Goal: Information Seeking & Learning: Understand process/instructions

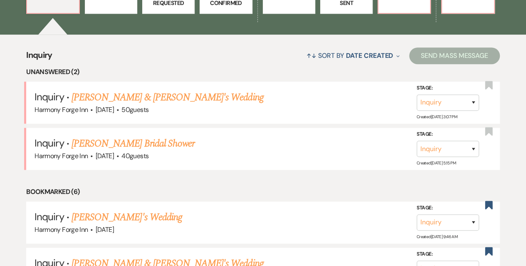
scroll to position [291, 0]
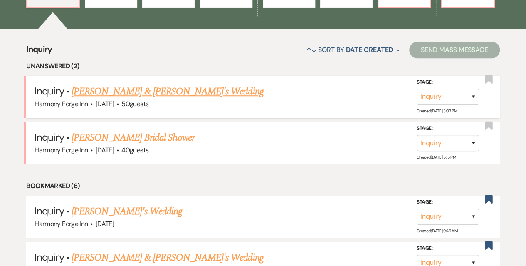
click at [123, 91] on link "[PERSON_NAME] & [PERSON_NAME]'s Wedding" at bounding box center [168, 91] width 192 height 15
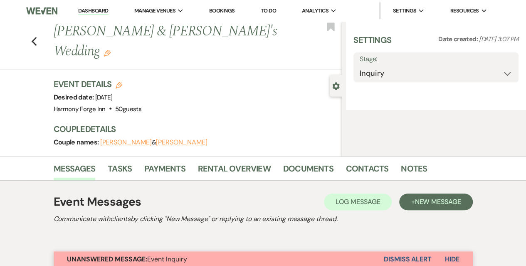
select select "5"
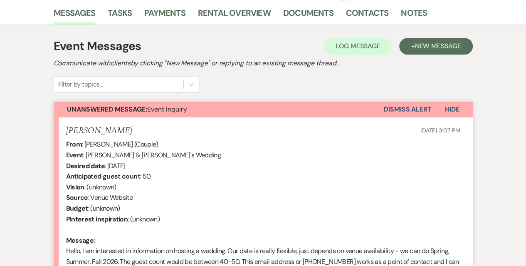
scroll to position [328, 0]
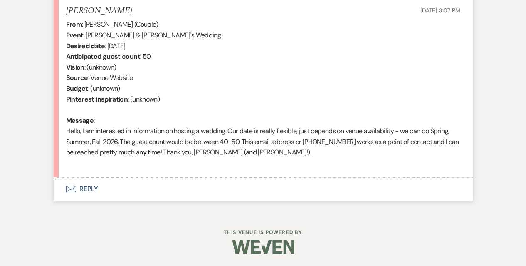
click at [91, 184] on button "Envelope Reply" at bounding box center [263, 188] width 419 height 23
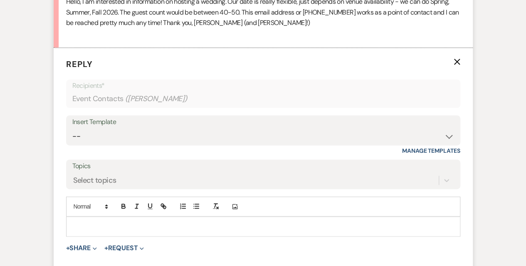
scroll to position [457, 0]
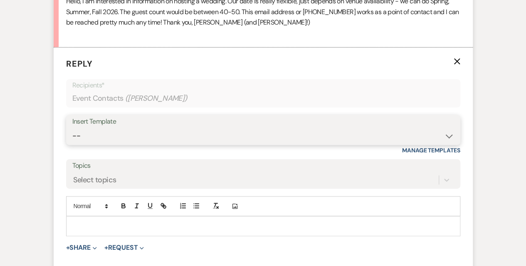
click at [113, 134] on select "-- Weven Planning Portal Introduction (Booked Events) Initial Inquiry Response …" at bounding box center [263, 136] width 382 height 16
select select "5003"
click at [72, 128] on select "-- Weven Planning Portal Introduction (Booked Events) Initial Inquiry Response …" at bounding box center [263, 136] width 382 height 16
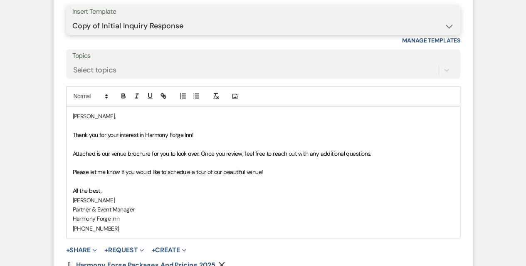
scroll to position [624, 0]
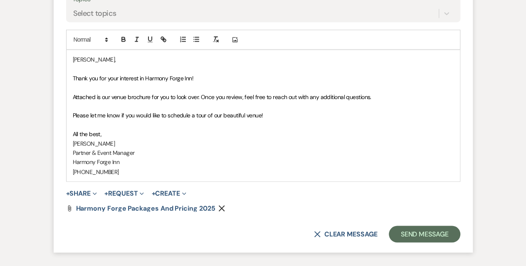
click at [220, 108] on p at bounding box center [263, 105] width 381 height 9
click at [193, 114] on span "Please let me know if you would like to schedule a tour of our beautiful venue!" at bounding box center [168, 114] width 190 height 7
click at [265, 114] on span "Please let me know if you would like to schedule a private tour of our beautifu…" at bounding box center [177, 114] width 209 height 7
click at [428, 230] on button "Send Message" at bounding box center [424, 233] width 71 height 17
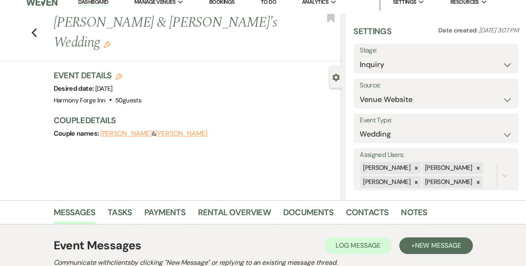
scroll to position [0, 0]
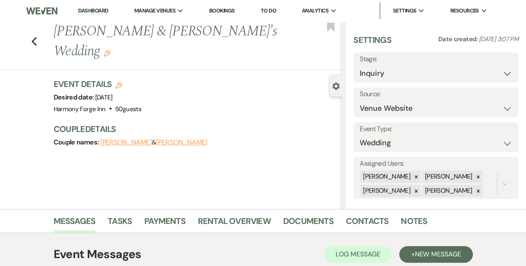
click at [84, 10] on link "Dashboard" at bounding box center [93, 11] width 30 height 8
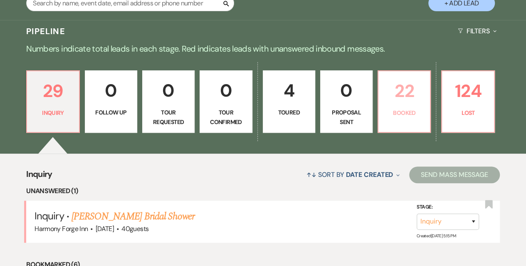
click at [400, 107] on link "22 Booked" at bounding box center [404, 101] width 53 height 62
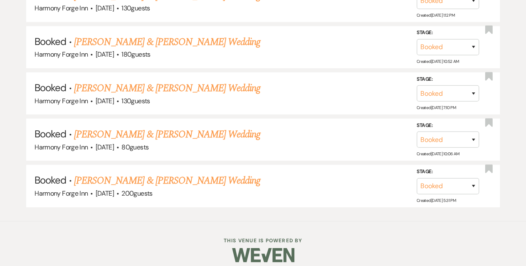
scroll to position [1256, 0]
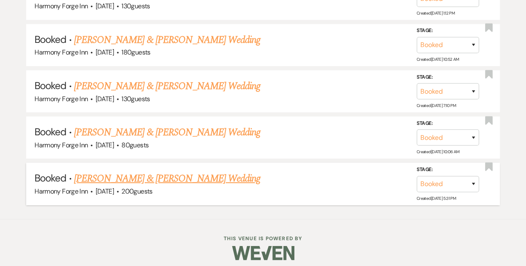
click at [131, 171] on link "[PERSON_NAME] & [PERSON_NAME] Wedding" at bounding box center [167, 178] width 186 height 15
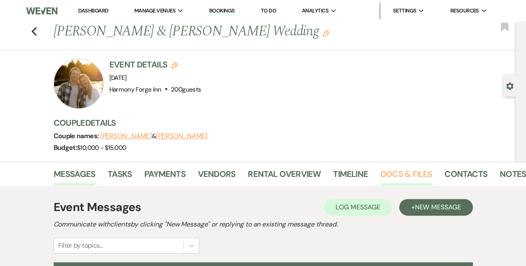
click at [386, 175] on link "Docs & Files" at bounding box center [406, 176] width 52 height 18
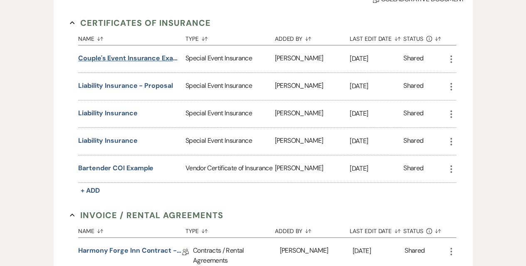
scroll to position [374, 0]
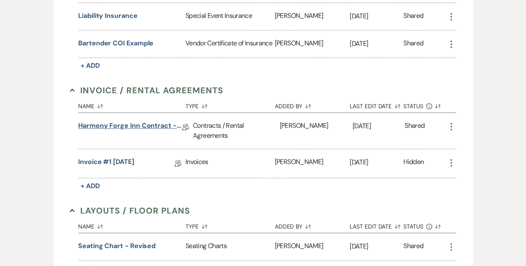
click at [126, 124] on link "Harmony Forge Inn Contract - Diamond Package" at bounding box center [130, 127] width 104 height 13
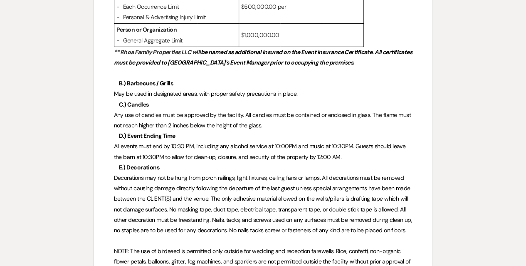
scroll to position [1580, 0]
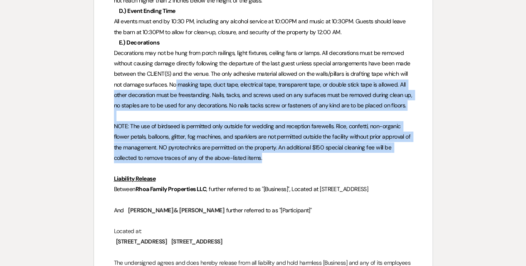
drag, startPoint x: 175, startPoint y: 82, endPoint x: 314, endPoint y: 151, distance: 155.3
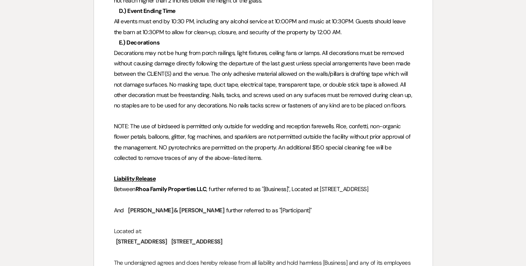
click at [297, 169] on p at bounding box center [263, 168] width 299 height 10
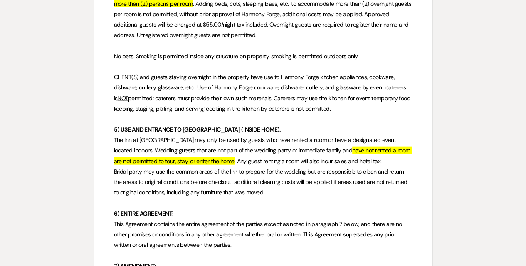
scroll to position [854, 0]
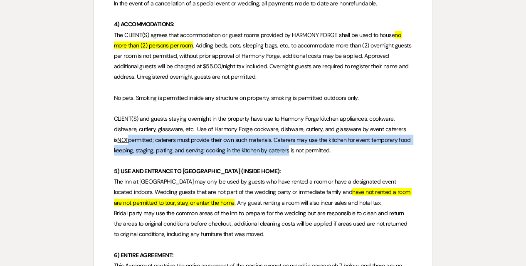
drag, startPoint x: 125, startPoint y: 138, endPoint x: 285, endPoint y: 151, distance: 161.0
click at [285, 151] on span "permitted; caterers must provide their own such materials. Caterers may use the…" at bounding box center [263, 145] width 298 height 18
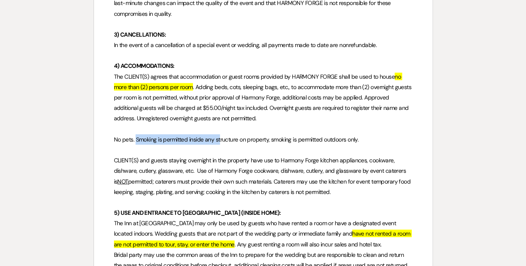
drag, startPoint x: 135, startPoint y: 136, endPoint x: 220, endPoint y: 136, distance: 84.4
click at [220, 136] on span "No pets. Smoking is permitted inside any structure on property, smoking is perm…" at bounding box center [236, 139] width 245 height 7
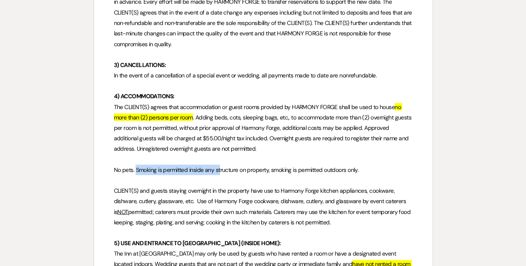
scroll to position [770, 0]
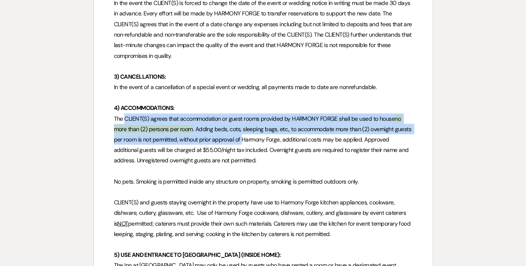
drag, startPoint x: 125, startPoint y: 116, endPoint x: 243, endPoint y: 137, distance: 120.0
click at [243, 137] on p "The CLIENT(S) agrees that accommodation or guest rooms provided by HARMONY FORG…" at bounding box center [263, 139] width 299 height 52
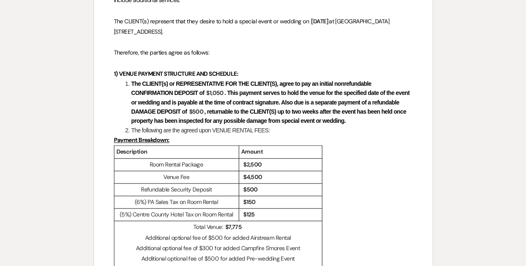
scroll to position [271, 0]
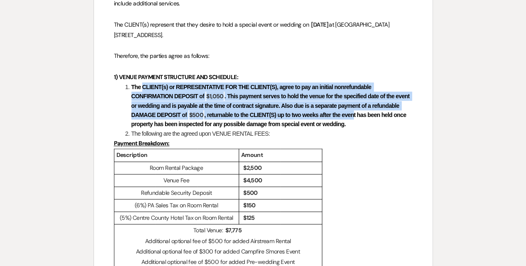
drag, startPoint x: 143, startPoint y: 84, endPoint x: 384, endPoint y: 113, distance: 242.1
click at [384, 113] on li "The CLIENT(s) or REPRESENTATIVE FOR THE CLIENT(S), agree to pay an initial nonr…" at bounding box center [268, 105] width 290 height 47
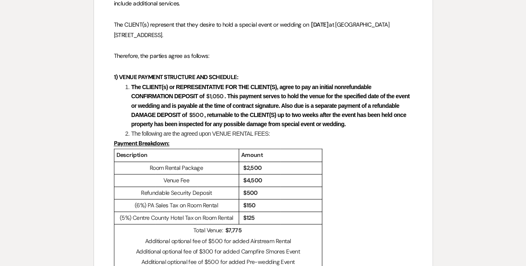
click at [378, 134] on li "The following are the agreed upon VENUE RENTAL FEES:​" at bounding box center [268, 133] width 290 height 9
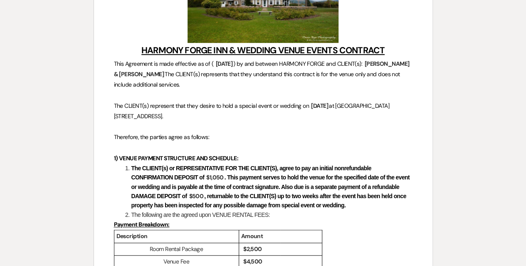
scroll to position [188, 0]
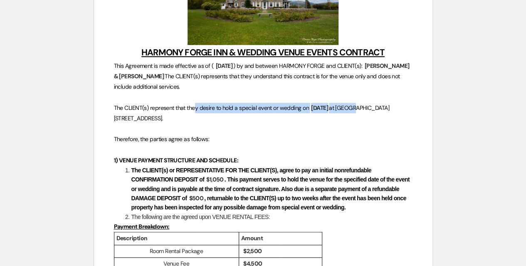
drag, startPoint x: 195, startPoint y: 104, endPoint x: 373, endPoint y: 104, distance: 177.1
click at [373, 104] on p "The CLIENT(s) represent that they desire to hold a special event or wedding on …" at bounding box center [263, 113] width 299 height 21
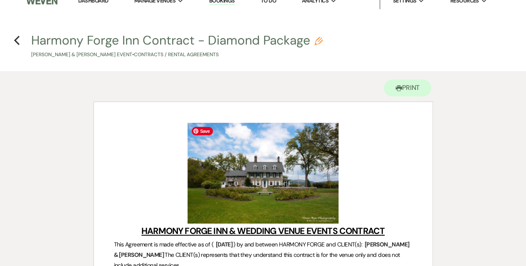
scroll to position [0, 0]
